Goal: Information Seeking & Learning: Learn about a topic

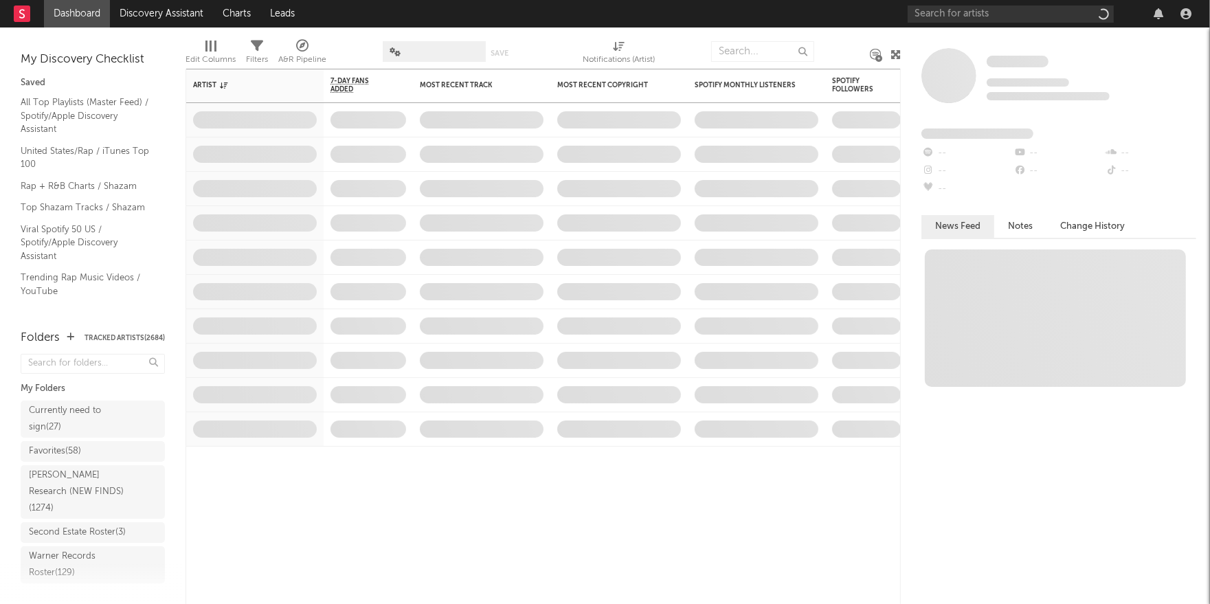
click at [946, 3] on div at bounding box center [1052, 13] width 289 height 27
click at [80, 422] on div "Currently need to sign ( 27 )" at bounding box center [77, 419] width 97 height 33
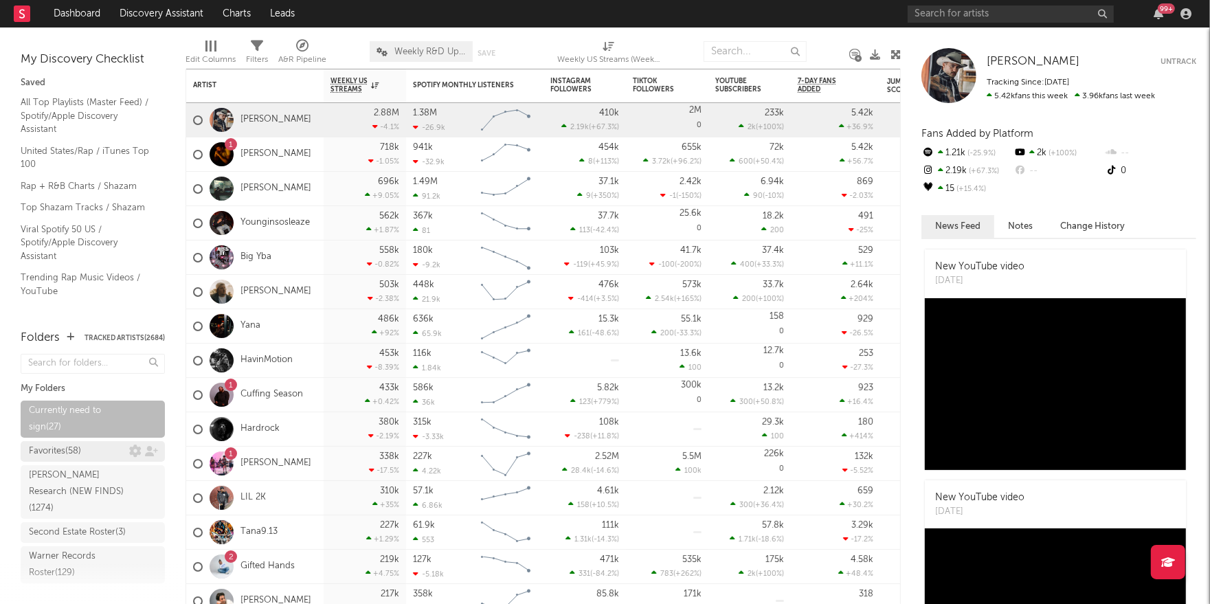
click at [81, 456] on div "Favorites ( 58 )" at bounding box center [55, 451] width 52 height 16
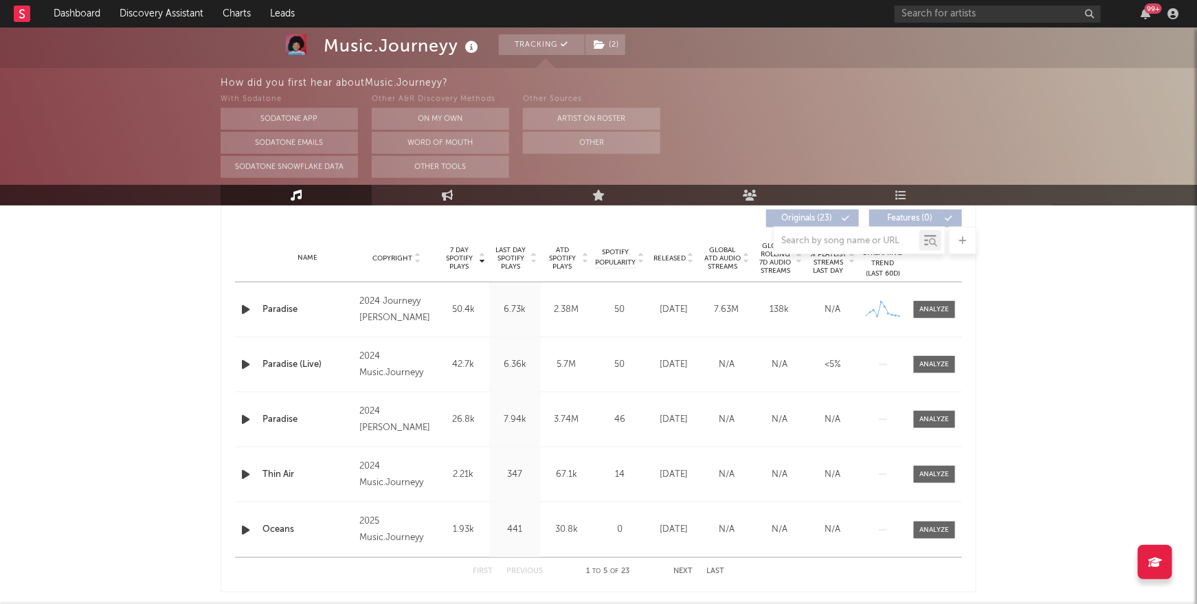
scroll to position [529, 0]
click at [678, 566] on button "Next" at bounding box center [682, 570] width 19 height 8
click at [685, 567] on button "Next" at bounding box center [682, 570] width 19 height 8
click at [685, 566] on button "Next" at bounding box center [682, 570] width 19 height 8
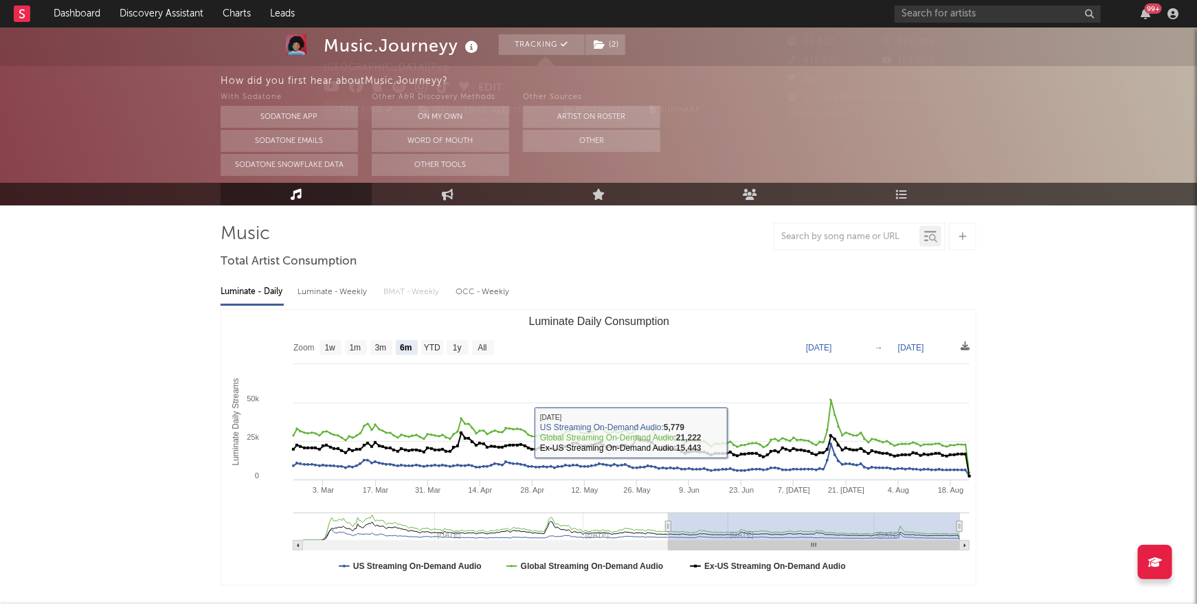
scroll to position [111, 0]
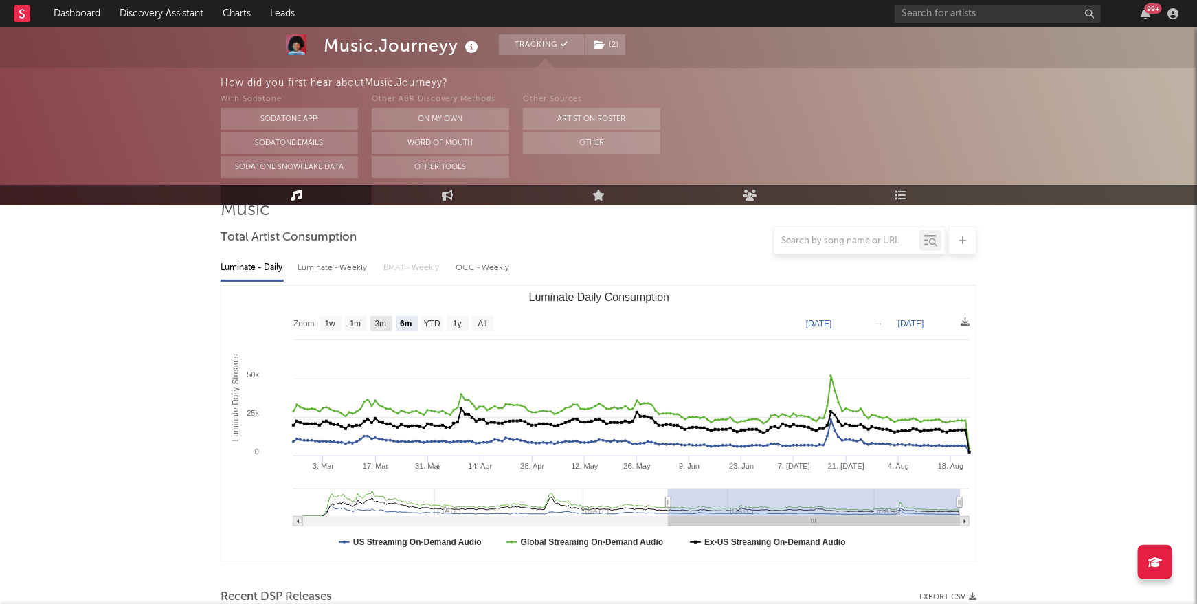
click at [383, 325] on text "3m" at bounding box center [381, 325] width 12 height 10
select select "3m"
type input "2025-05-23"
